Goal: Use online tool/utility

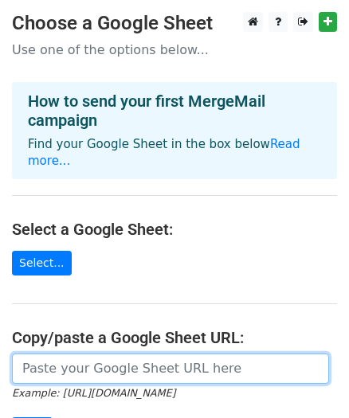
click at [89, 358] on input "url" at bounding box center [170, 369] width 317 height 30
paste input "[URL][DOMAIN_NAME]"
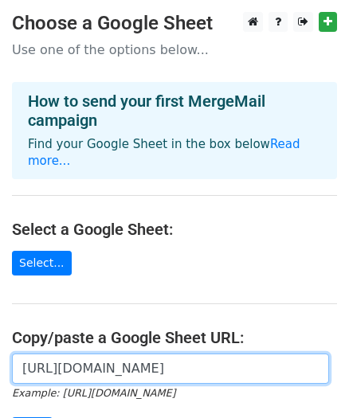
scroll to position [0, 342]
type input "[URL][DOMAIN_NAME]"
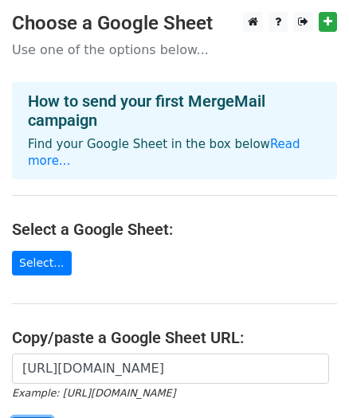
scroll to position [0, 0]
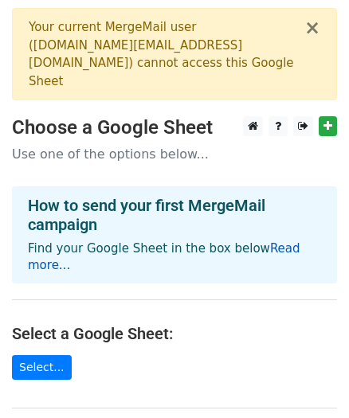
click at [263, 241] on link "Read more..." at bounding box center [164, 256] width 272 height 31
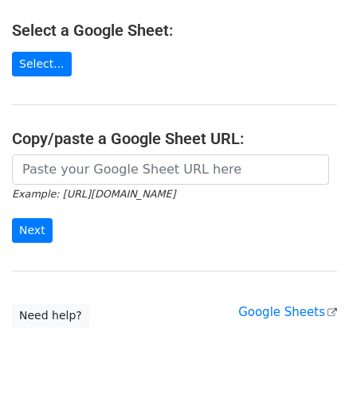
scroll to position [304, 0]
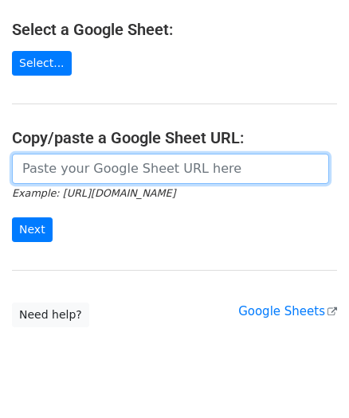
click at [72, 154] on input "url" at bounding box center [170, 169] width 317 height 30
paste input "[URL][DOMAIN_NAME]"
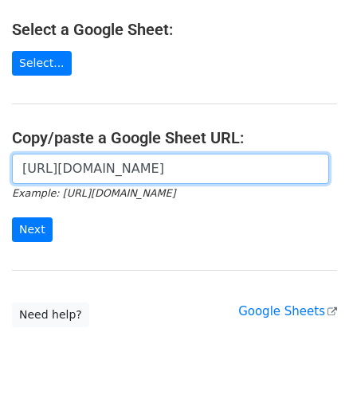
scroll to position [0, 342]
type input "[URL][DOMAIN_NAME]"
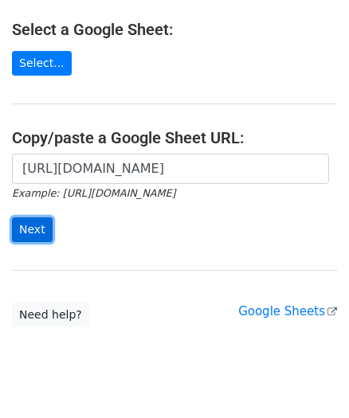
scroll to position [0, 0]
click at [28, 217] on input "Next" at bounding box center [32, 229] width 41 height 25
